Goal: Information Seeking & Learning: Learn about a topic

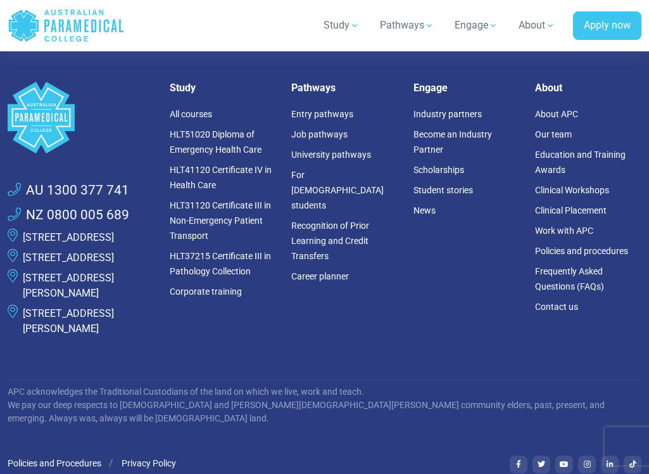
scroll to position [791, 0]
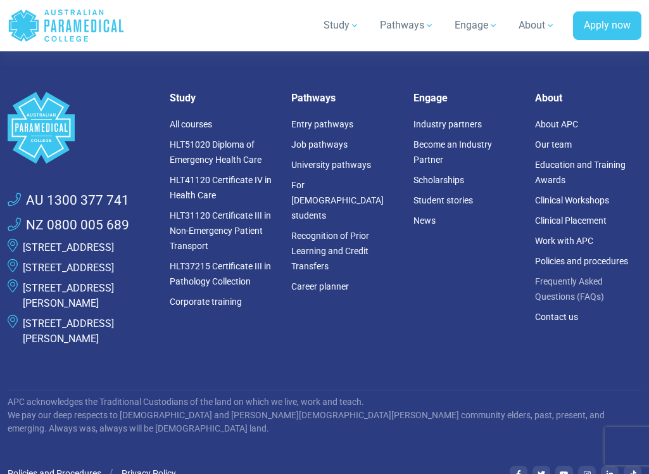
click at [565, 302] on link "Frequently Asked Questions (FAQs)" at bounding box center [569, 288] width 69 height 25
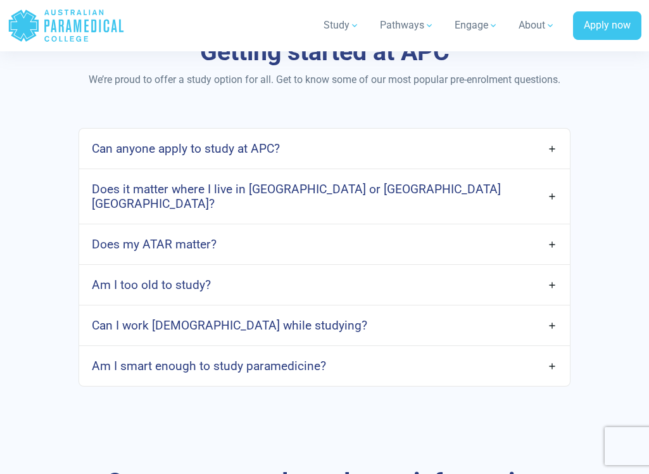
scroll to position [665, 0]
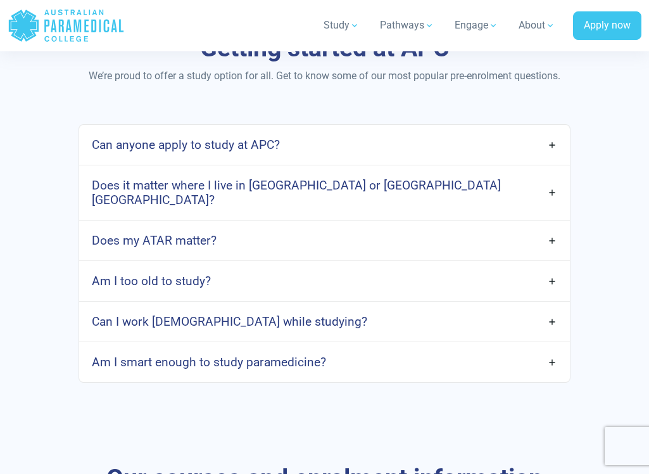
click at [454, 266] on link "Am I too old to study?" at bounding box center [325, 281] width 492 height 30
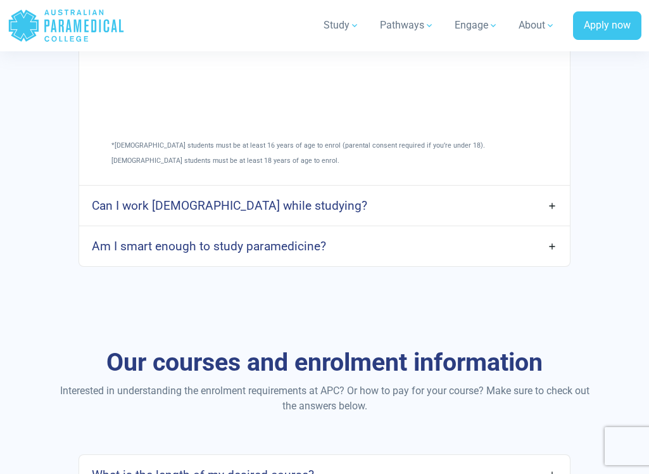
scroll to position [1179, 0]
click at [457, 233] on link "Am I smart enough to study paramedicine?" at bounding box center [325, 246] width 492 height 30
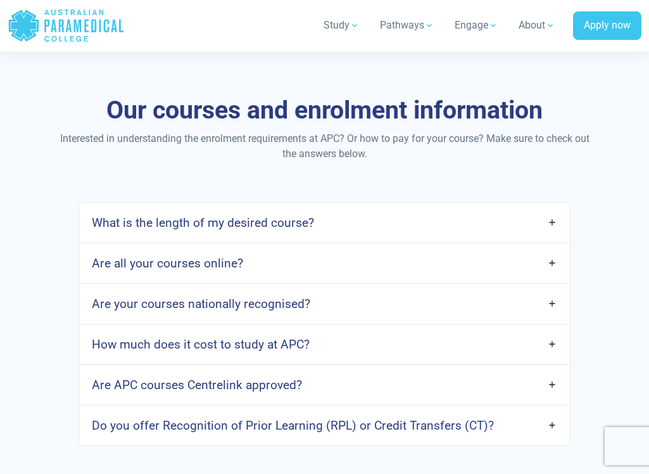
scroll to position [1845, 0]
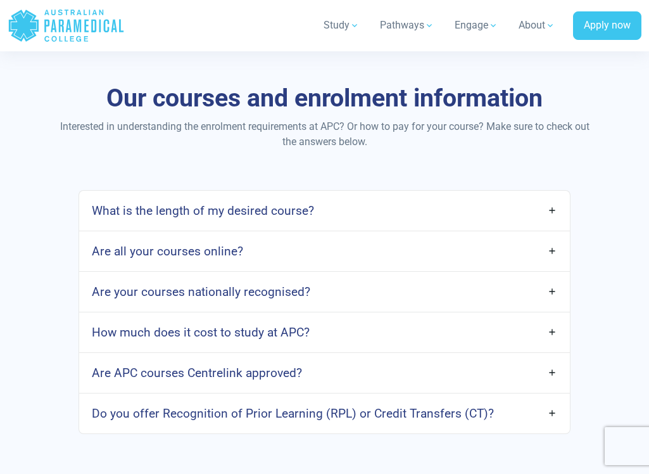
click at [451, 406] on link "Do you offer Recognition of Prior Learning (RPL) or Credit Transfers (CT)?" at bounding box center [325, 414] width 492 height 30
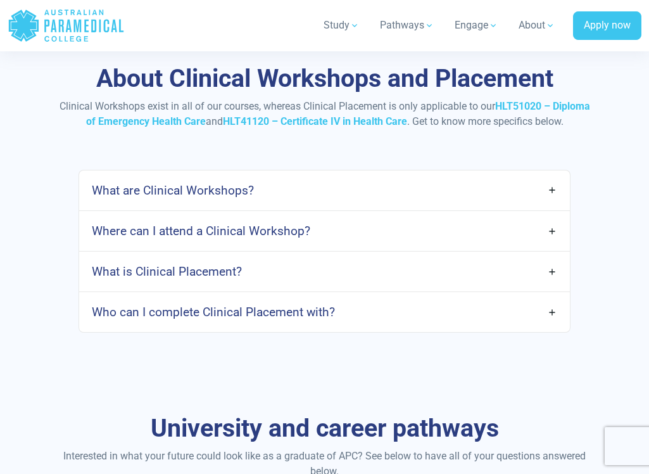
scroll to position [2388, 0]
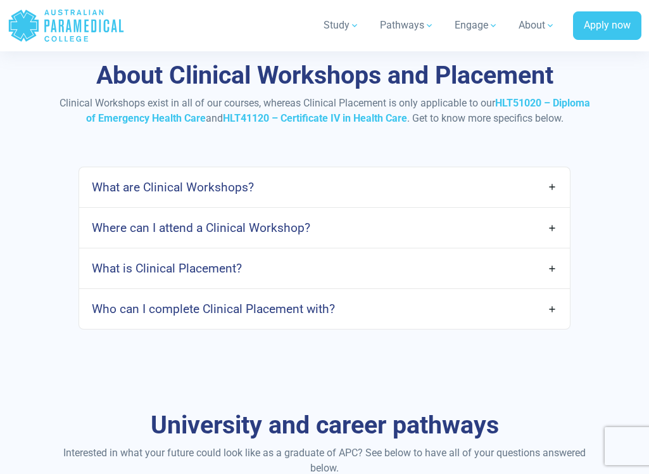
click at [300, 172] on link "What are Clinical Workshops?" at bounding box center [325, 187] width 492 height 30
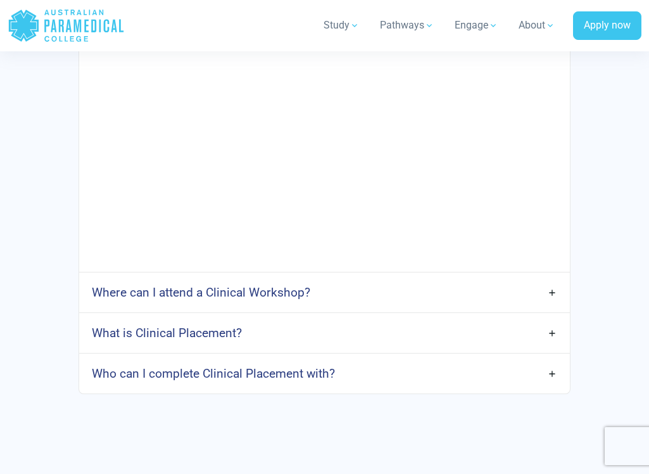
scroll to position [2859, 0]
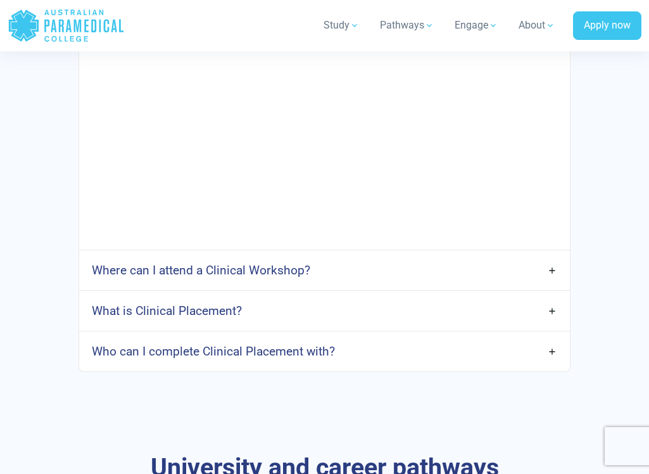
click at [360, 257] on link "Where can I attend a Clinical Workshop?" at bounding box center [325, 270] width 492 height 30
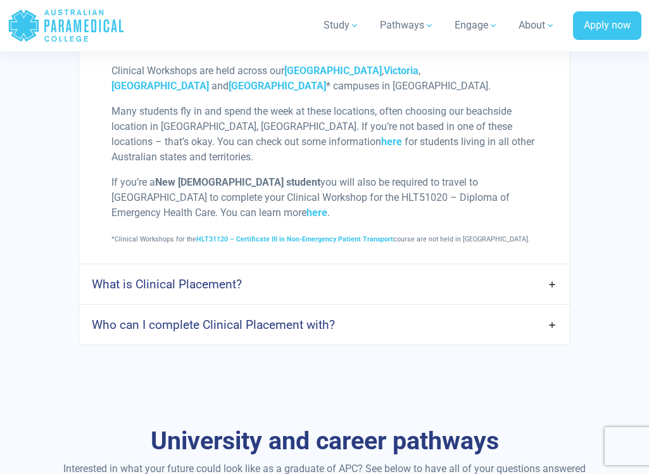
scroll to position [3089, 0]
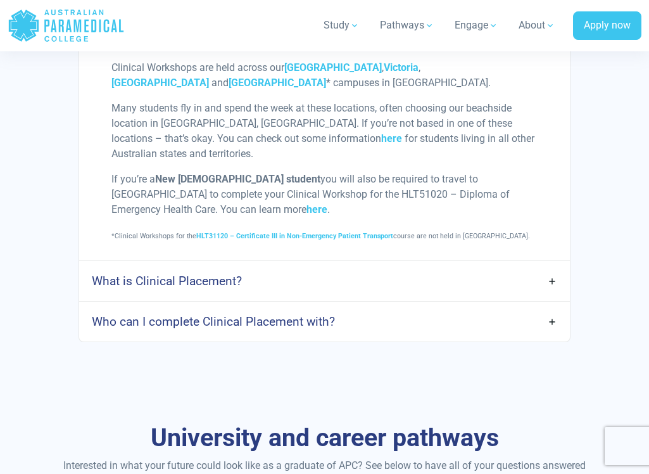
click at [352, 266] on link "What is Clinical Placement?" at bounding box center [325, 281] width 492 height 30
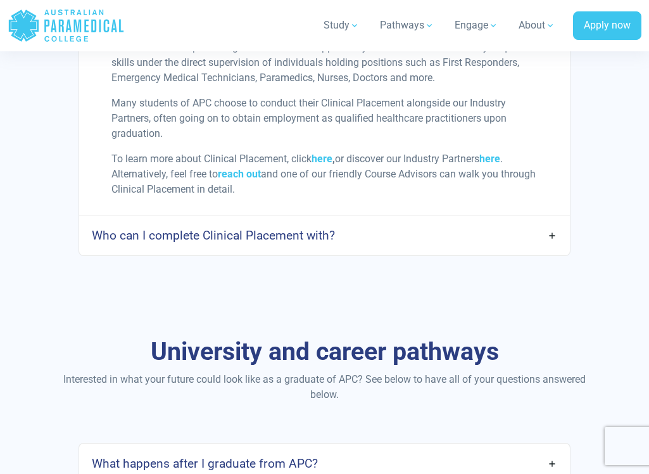
scroll to position [3407, 0]
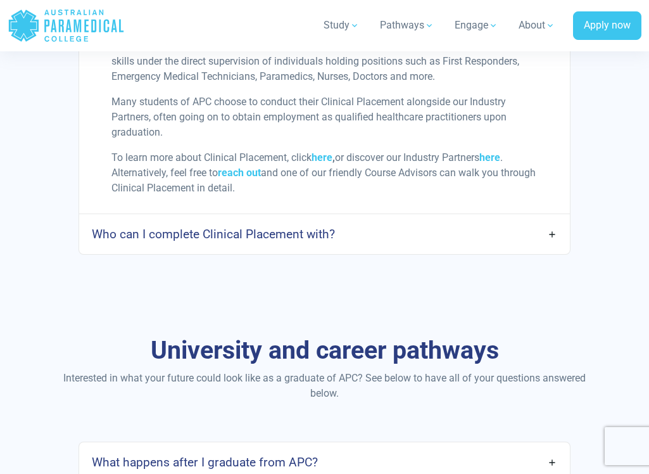
click at [295, 227] on link "Who can I complete Clinical Placement with?" at bounding box center [325, 234] width 492 height 30
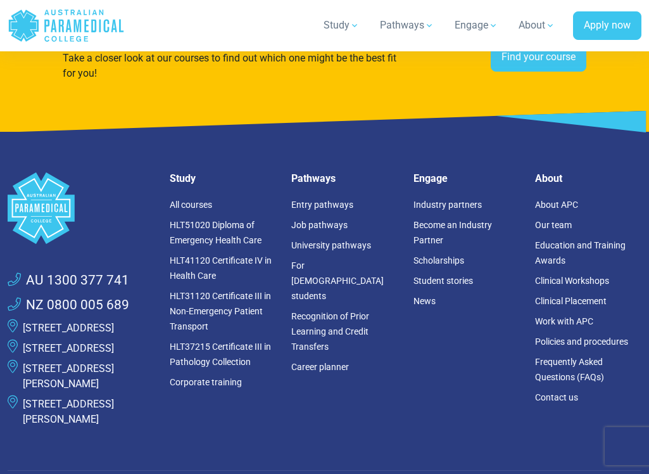
scroll to position [5325, 0]
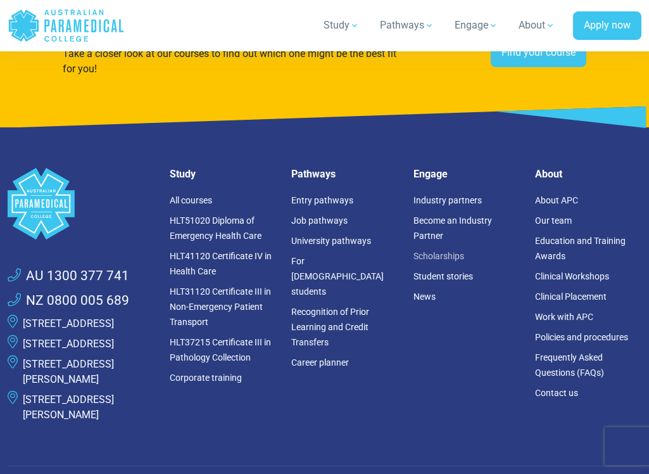
click at [445, 251] on link "Scholarships" at bounding box center [439, 256] width 51 height 10
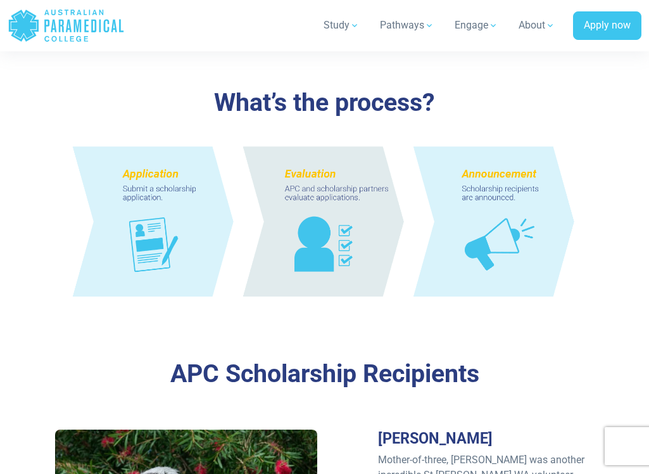
scroll to position [1108, 0]
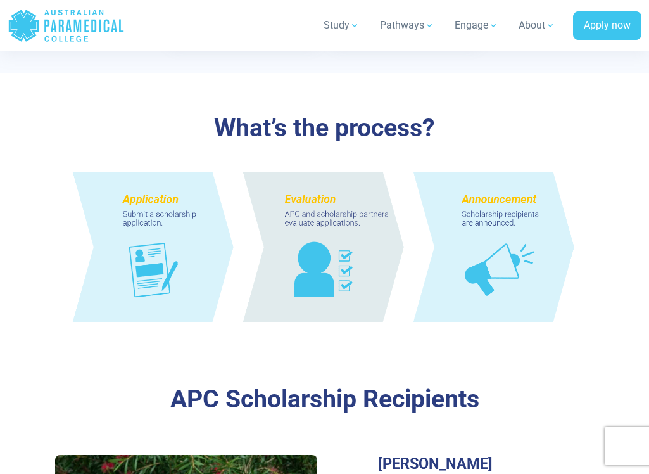
click at [129, 236] on img at bounding box center [324, 245] width 539 height 195
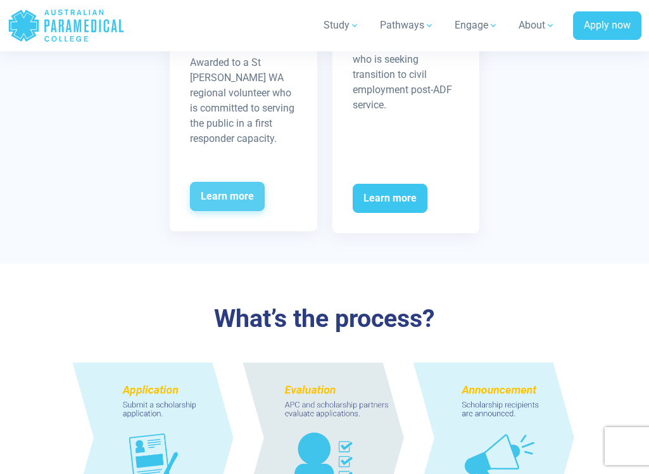
scroll to position [915, 0]
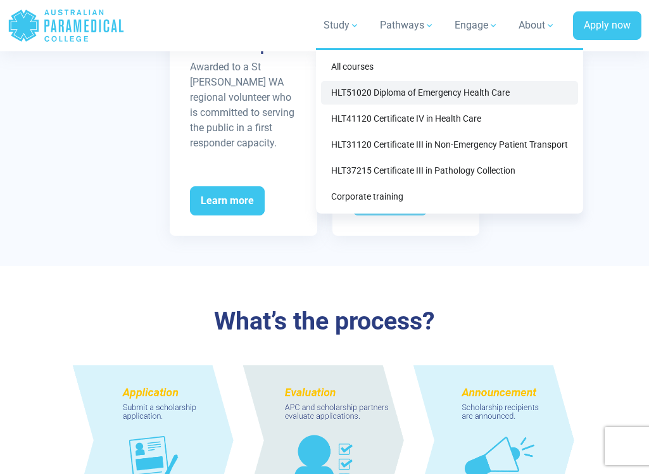
click at [354, 100] on link "HLT51020 Diploma of Emergency Health Care" at bounding box center [449, 92] width 257 height 23
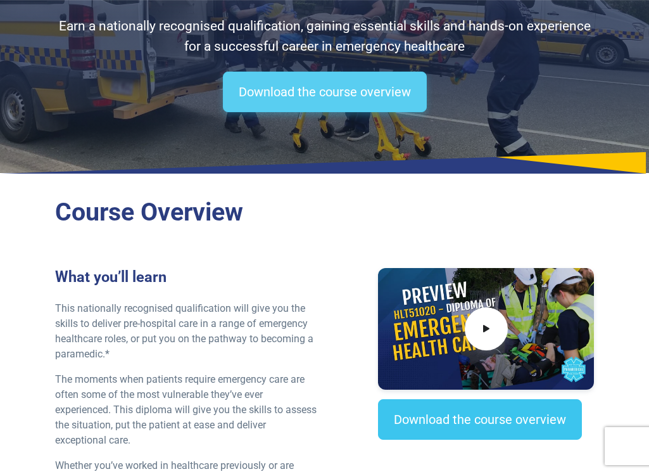
scroll to position [172, 0]
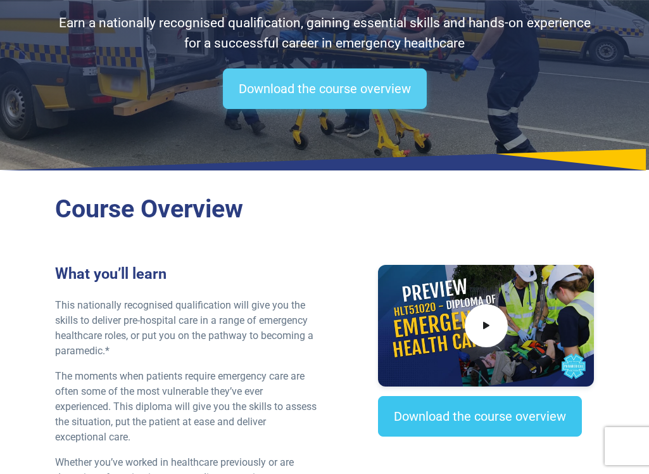
click at [331, 89] on link "Download the course overview" at bounding box center [325, 88] width 204 height 41
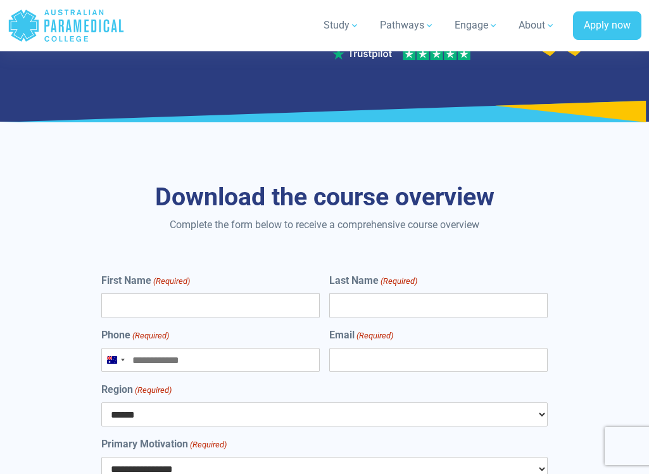
scroll to position [7504, 0]
